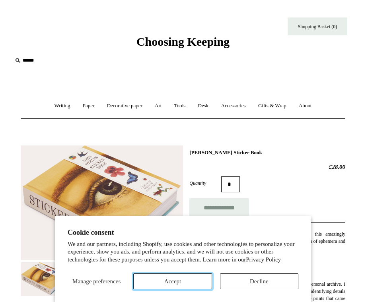
click at [184, 284] on button "Accept" at bounding box center [172, 282] width 78 height 16
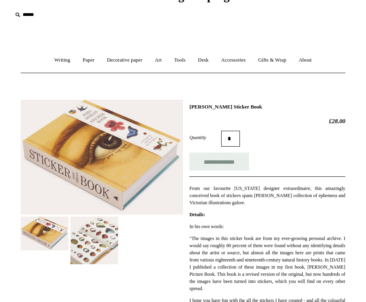
scroll to position [47, 0]
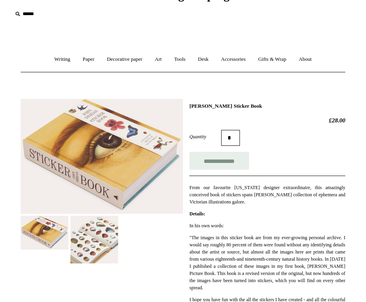
click at [83, 237] on img at bounding box center [94, 240] width 48 height 48
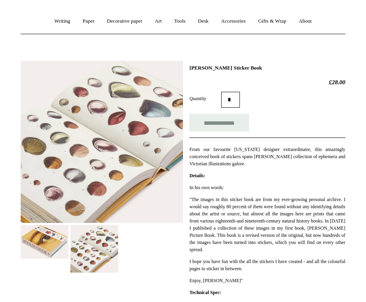
click at [175, 245] on div at bounding box center [102, 164] width 162 height 218
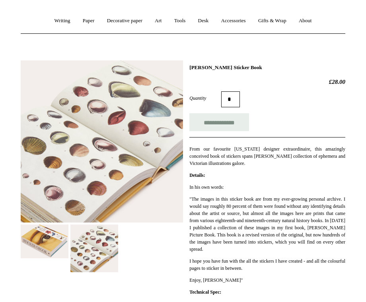
click at [156, 248] on div at bounding box center [102, 164] width 162 height 218
click at [87, 247] on img at bounding box center [94, 249] width 48 height 48
click at [29, 248] on img at bounding box center [45, 242] width 48 height 34
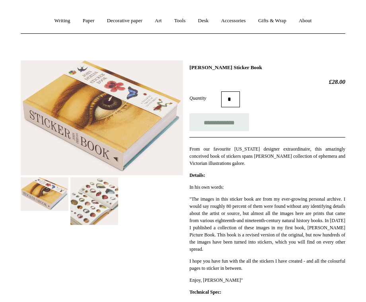
click at [88, 201] on img at bounding box center [94, 202] width 48 height 48
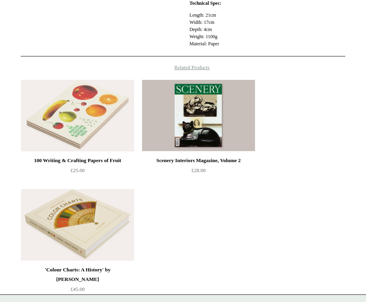
scroll to position [0, 0]
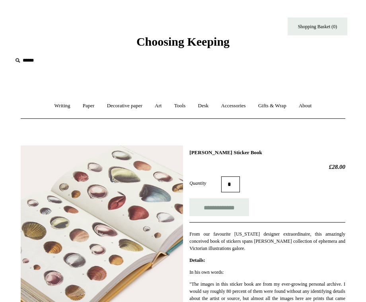
click at [107, 206] on img at bounding box center [102, 227] width 162 height 162
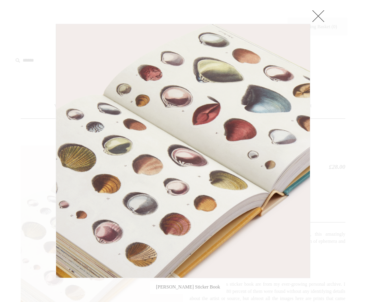
click at [318, 14] on link at bounding box center [318, 16] width 16 height 16
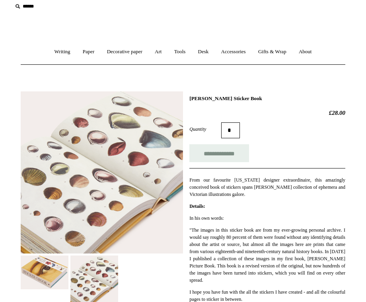
scroll to position [55, 0]
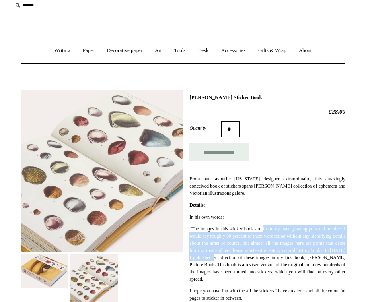
drag, startPoint x: 307, startPoint y: 260, endPoint x: 275, endPoint y: 229, distance: 44.2
click at [275, 229] on p ""The images in this sticker book are from my ever-growing personal archive. I w…" at bounding box center [267, 254] width 156 height 57
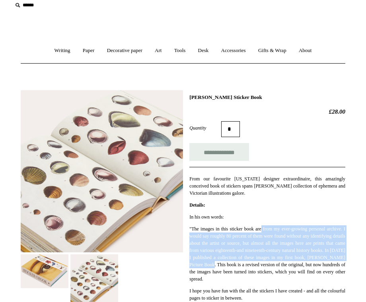
drag, startPoint x: 273, startPoint y: 227, endPoint x: 309, endPoint y: 271, distance: 56.3
click at [308, 271] on p ""The images in this sticker book are from my ever-growing personal archive. I w…" at bounding box center [267, 254] width 156 height 57
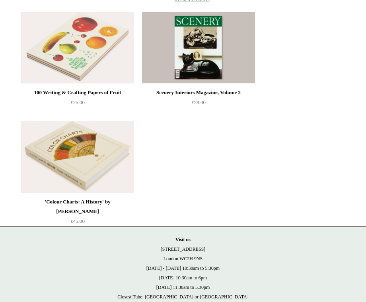
scroll to position [0, 0]
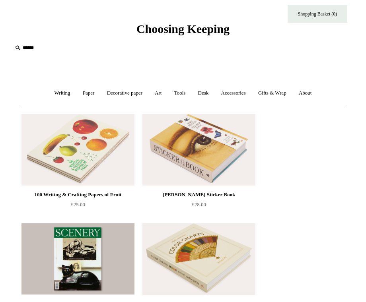
scroll to position [12, 0]
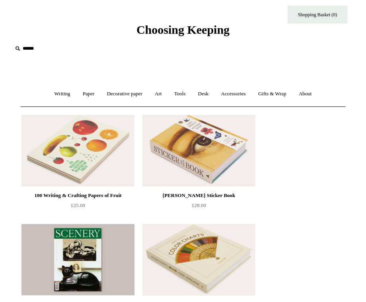
click at [101, 134] on img at bounding box center [77, 151] width 113 height 72
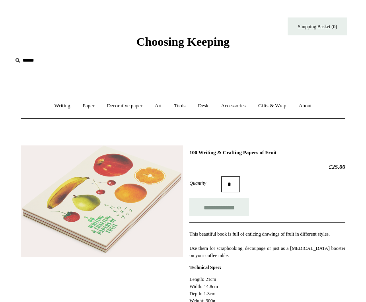
click at [167, 214] on img at bounding box center [102, 202] width 162 height 112
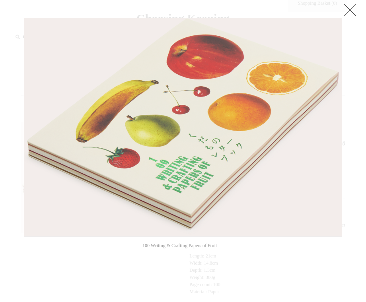
scroll to position [24, 0]
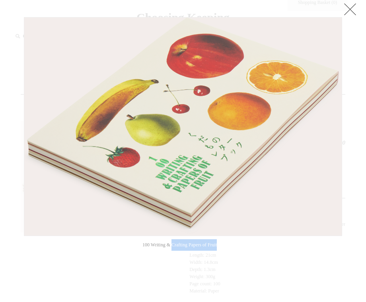
drag, startPoint x: 224, startPoint y: 242, endPoint x: 174, endPoint y: 242, distance: 49.8
click at [174, 242] on tr "100 Writing & Crafting Papers of Fruit" at bounding box center [180, 246] width 86 height 13
click at [174, 242] on td "100 Writing & Crafting Papers of Fruit" at bounding box center [179, 246] width 74 height 13
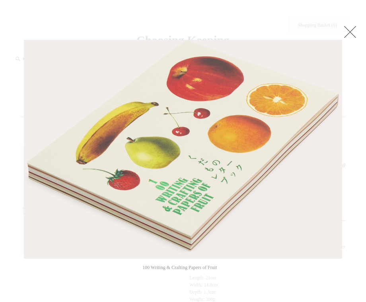
scroll to position [0, 0]
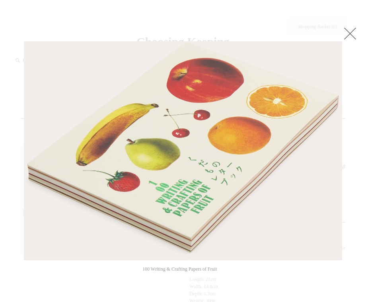
click at [351, 32] on link at bounding box center [350, 33] width 16 height 16
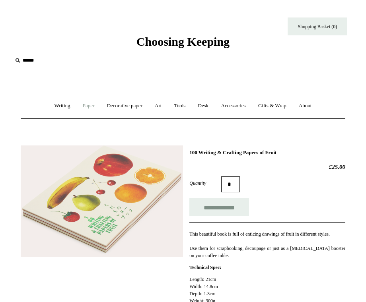
click at [93, 106] on link "Paper +" at bounding box center [88, 106] width 23 height 21
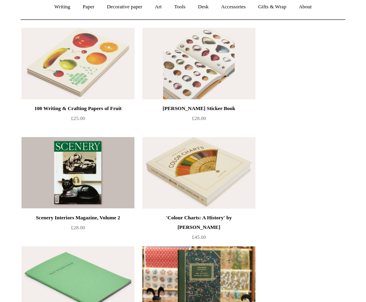
scroll to position [96, 0]
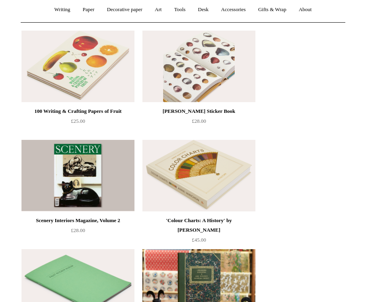
click at [196, 70] on img at bounding box center [198, 67] width 113 height 72
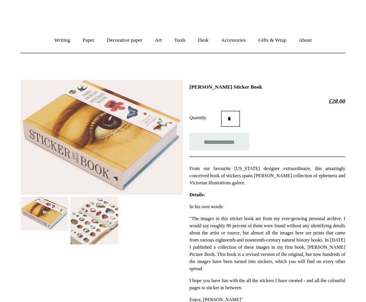
scroll to position [67, 0]
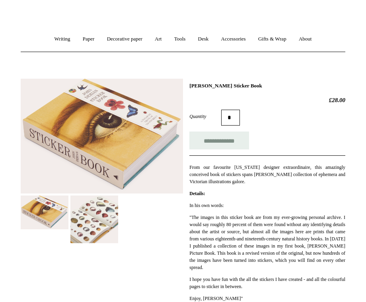
click at [93, 225] on img at bounding box center [94, 220] width 48 height 48
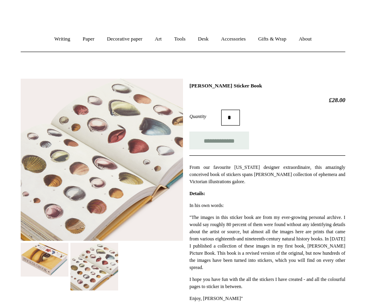
click at [116, 221] on img at bounding box center [102, 160] width 162 height 162
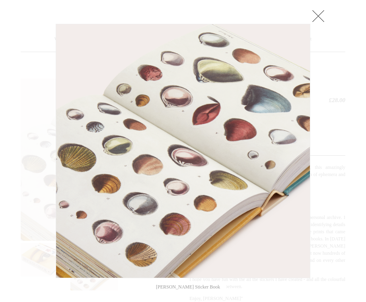
click at [205, 187] on img at bounding box center [183, 151] width 254 height 254
